Goal: Navigation & Orientation: Find specific page/section

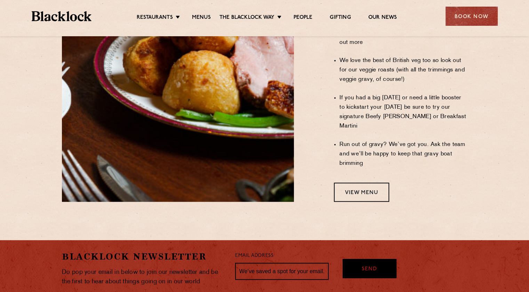
scroll to position [592, 0]
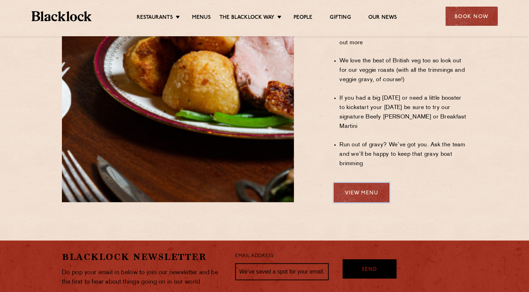
click at [366, 183] on link "View Menu" at bounding box center [361, 192] width 55 height 19
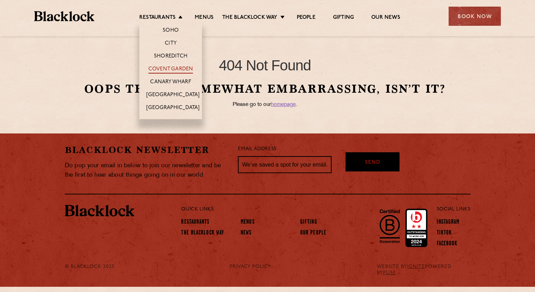
click at [169, 66] on link "Covent Garden" at bounding box center [170, 70] width 45 height 8
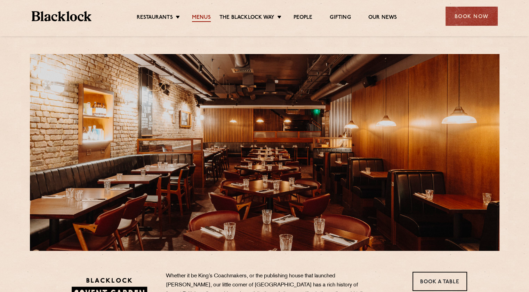
click at [206, 15] on link "Menus" at bounding box center [201, 18] width 19 height 8
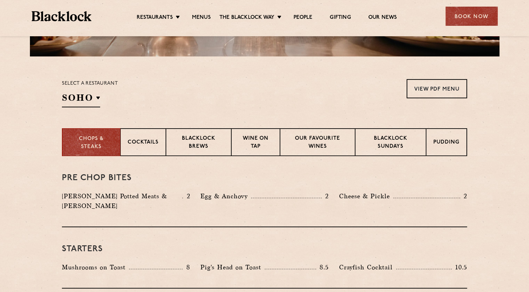
scroll to position [207, 0]
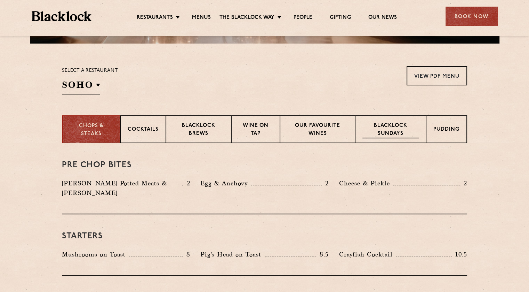
click at [392, 130] on p "Blacklock Sundays" at bounding box center [391, 130] width 56 height 16
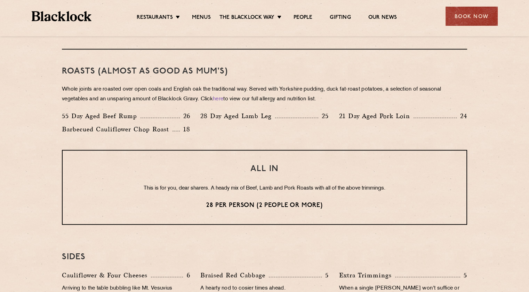
scroll to position [484, 0]
